Goal: Book appointment/travel/reservation

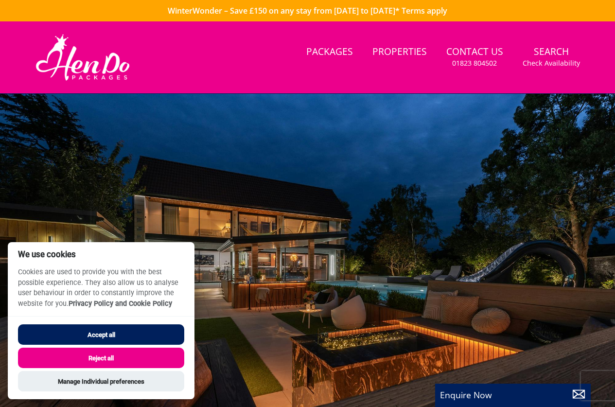
drag, startPoint x: 125, startPoint y: 332, endPoint x: 251, endPoint y: 294, distance: 131.2
click at [126, 332] on button "Accept all" at bounding box center [101, 334] width 166 height 20
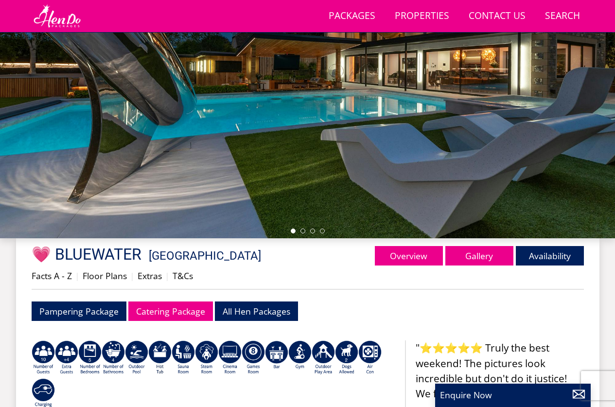
scroll to position [161, 0]
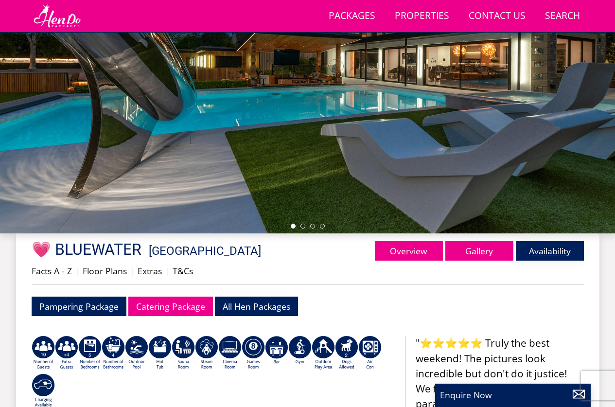
click at [525, 250] on link "Availability" at bounding box center [550, 250] width 68 height 19
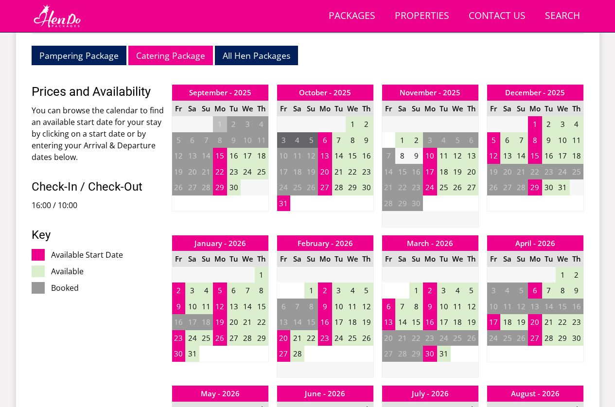
scroll to position [558, 0]
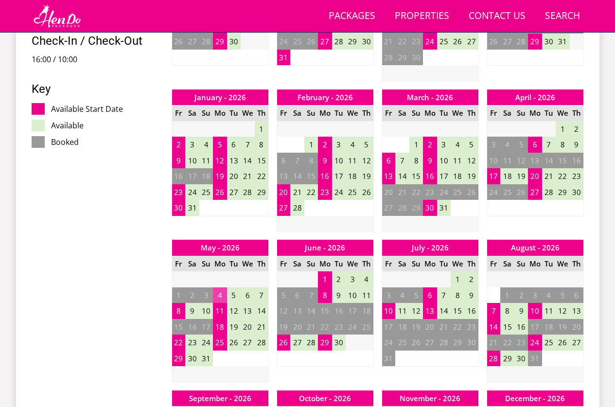
click at [220, 299] on td "4" at bounding box center [220, 295] width 14 height 16
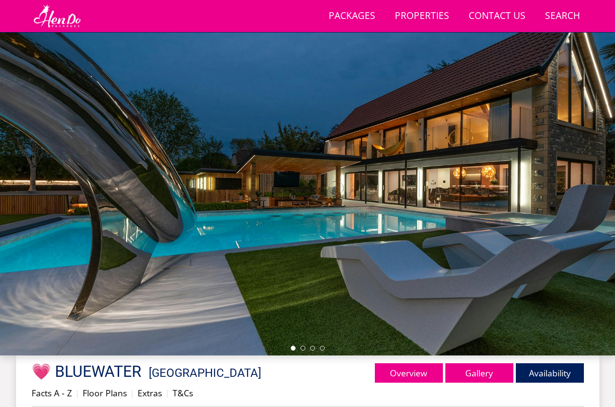
scroll to position [0, 0]
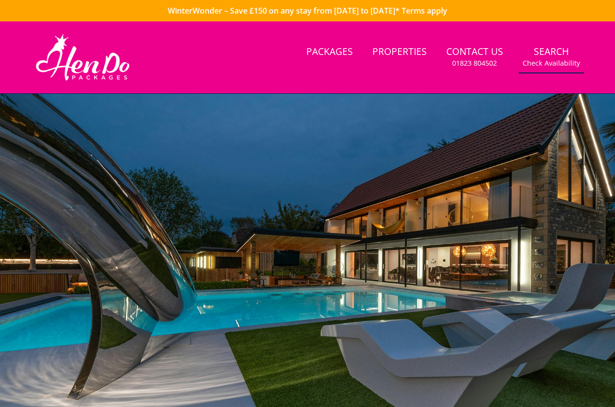
click at [553, 46] on link "Search Check Availability" at bounding box center [551, 57] width 65 height 32
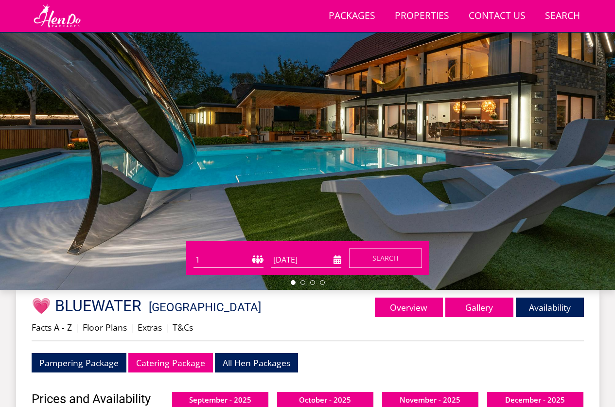
scroll to position [106, 0]
